Goal: Transaction & Acquisition: Subscribe to service/newsletter

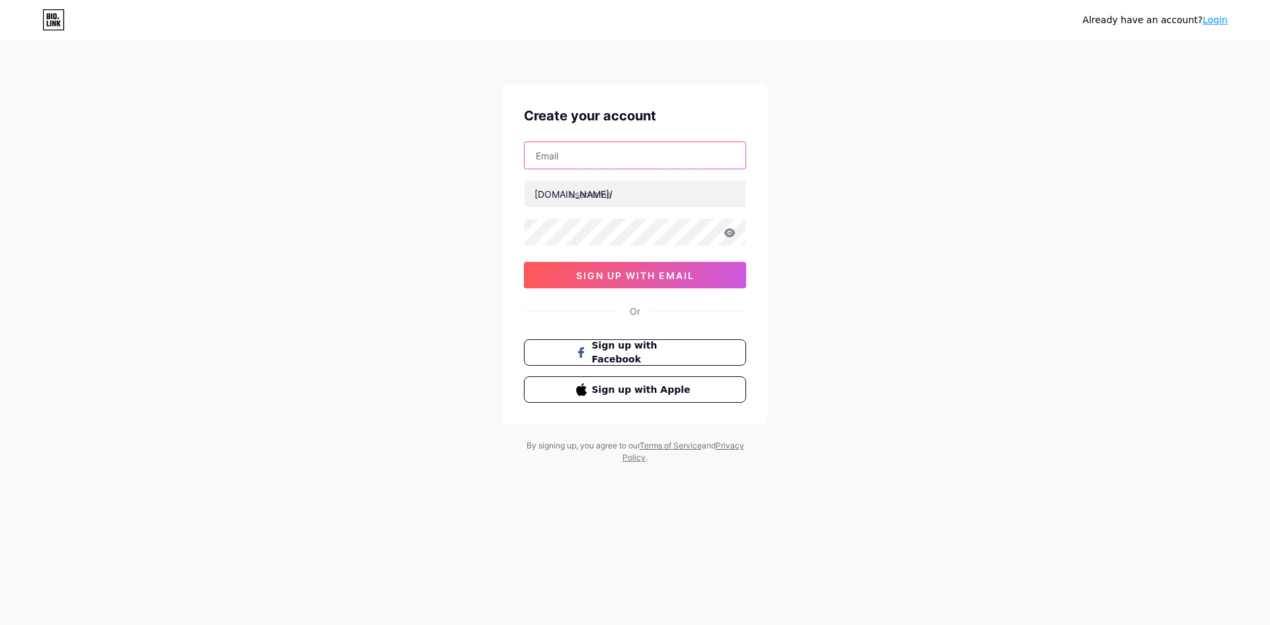
drag, startPoint x: 0, startPoint y: 0, endPoint x: 600, endPoint y: 152, distance: 619.1
click at [600, 153] on input "text" at bounding box center [635, 155] width 221 height 26
type input "p"
type input "E"
type input "[EMAIL_ADDRESS][DOMAIN_NAME]"
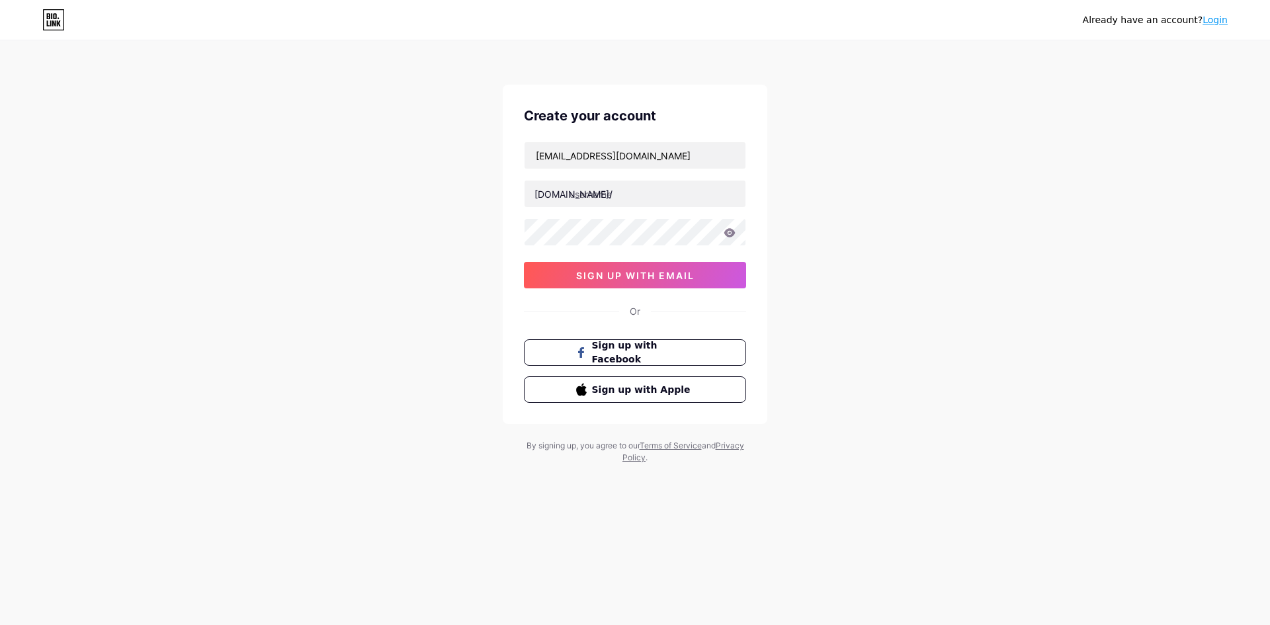
click at [867, 320] on div "Already have an account? Login Create your account [EMAIL_ADDRESS][DOMAIN_NAME]…" at bounding box center [635, 253] width 1270 height 506
click at [730, 233] on icon at bounding box center [730, 232] width 11 height 9
click at [633, 195] on input "text" at bounding box center [635, 194] width 221 height 26
type input "phenomdecor"
click at [621, 283] on button "sign up with email" at bounding box center [635, 275] width 222 height 26
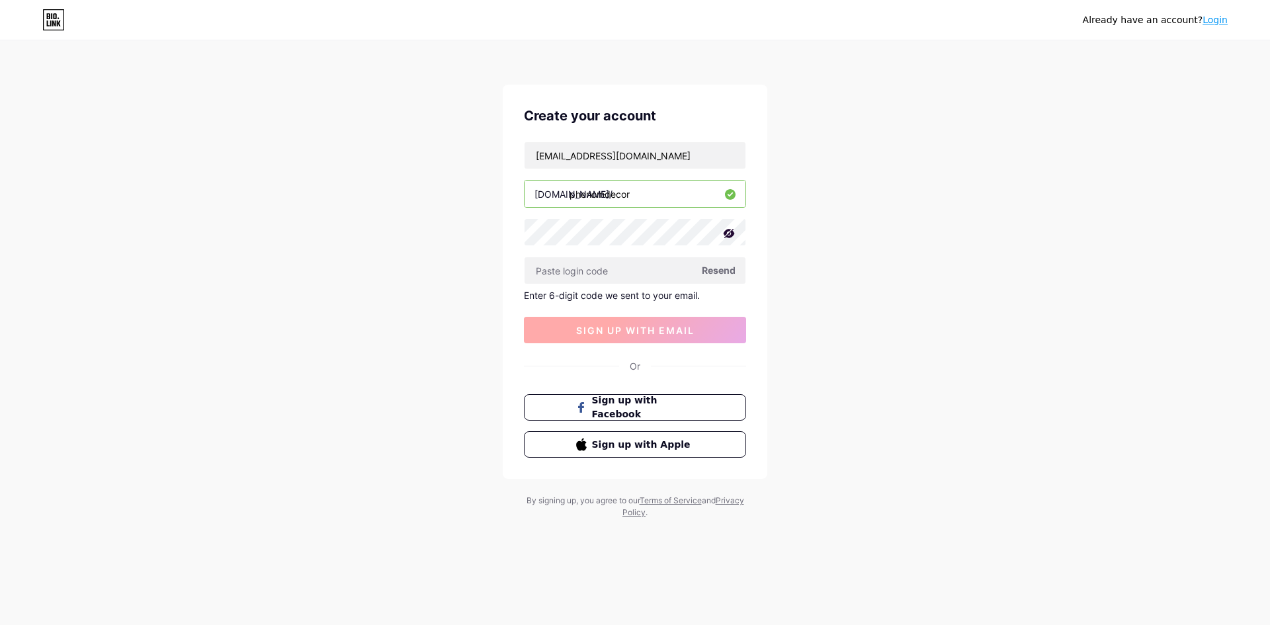
click at [633, 278] on input "text" at bounding box center [635, 270] width 221 height 26
click at [713, 268] on span "Resend" at bounding box center [719, 270] width 34 height 14
click at [715, 270] on span at bounding box center [718, 270] width 19 height 19
click at [711, 268] on span "Resend" at bounding box center [719, 270] width 34 height 14
click at [715, 267] on span "Resend" at bounding box center [719, 270] width 34 height 14
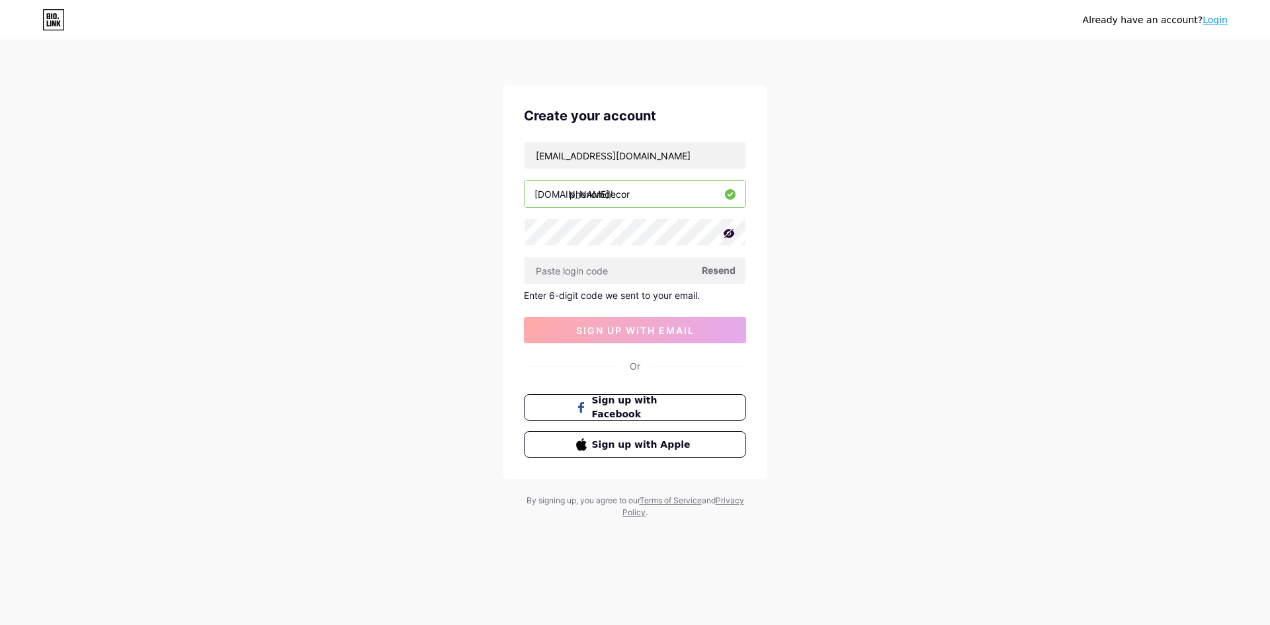
click at [713, 266] on span "Resend" at bounding box center [719, 270] width 34 height 14
click at [713, 274] on span "Resend" at bounding box center [719, 270] width 34 height 14
